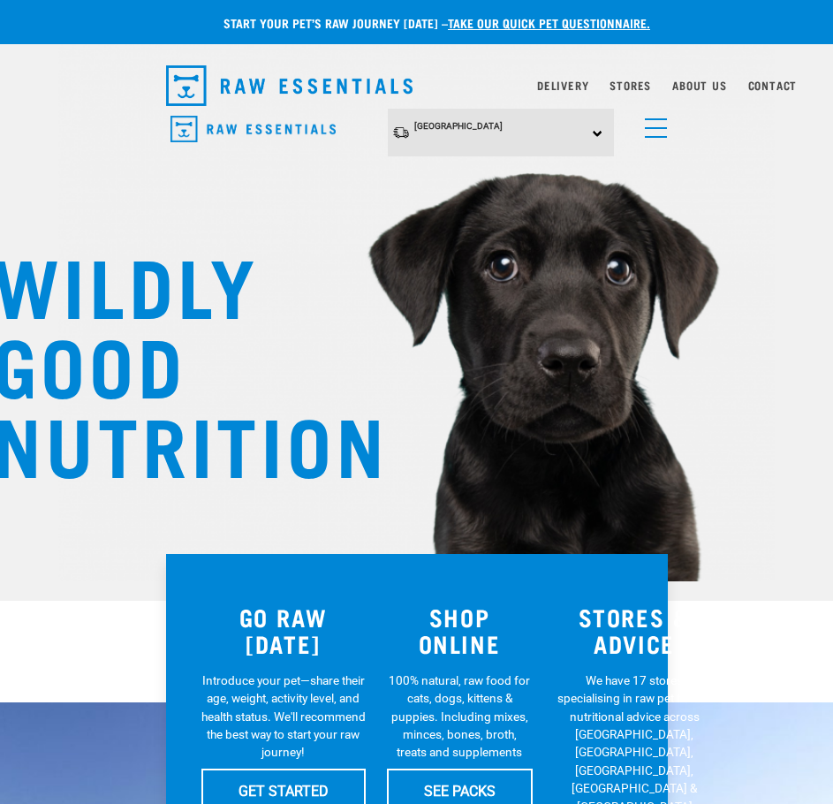
click at [680, 127] on div "[GEOGRAPHIC_DATA] [GEOGRAPHIC_DATA] [GEOGRAPHIC_DATA] Dog Shop All Dog Get Star…" at bounding box center [417, 133] width 530 height 49
click at [653, 127] on span "menu" at bounding box center [656, 128] width 22 height 2
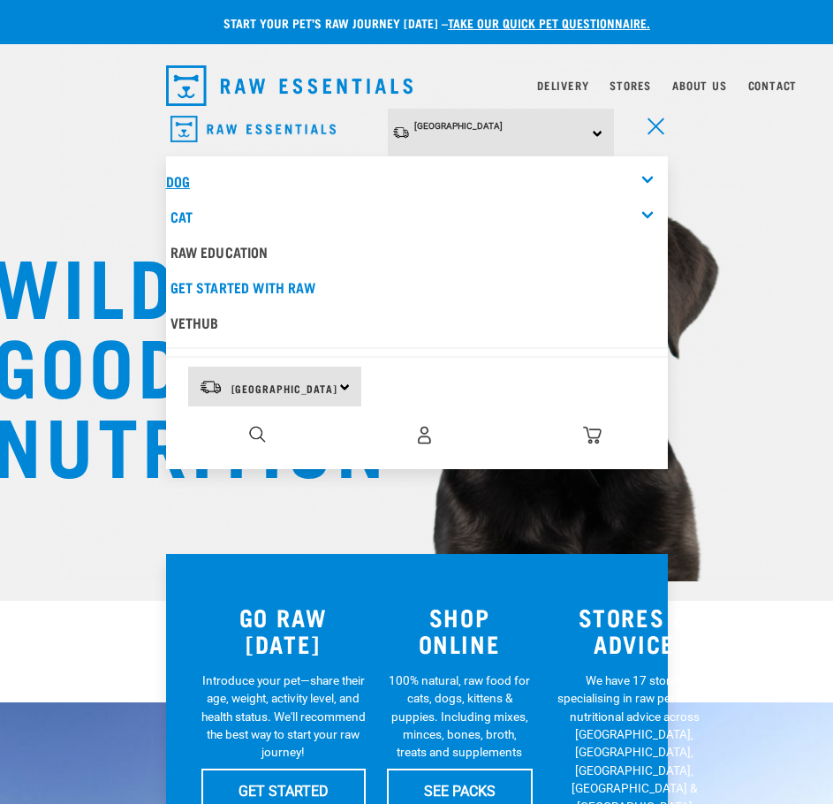
click at [184, 177] on link "Dog" at bounding box center [178, 181] width 24 height 8
click at [643, 178] on div "Dog" at bounding box center [417, 180] width 502 height 35
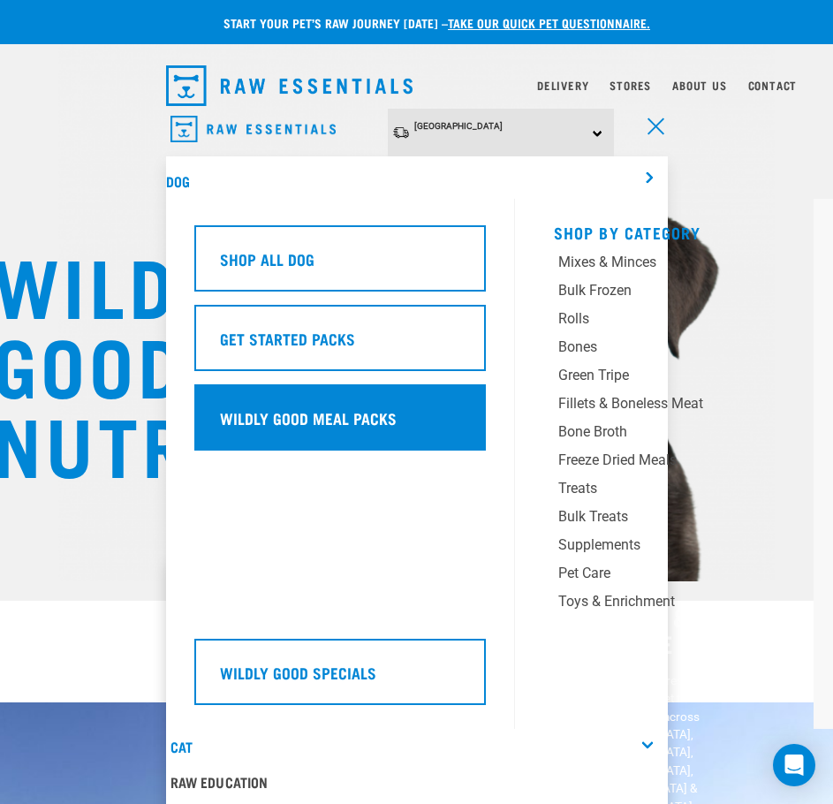
click at [283, 417] on h5 "Wildly Good Meal Packs" at bounding box center [308, 417] width 177 height 23
